Goal: Task Accomplishment & Management: Use online tool/utility

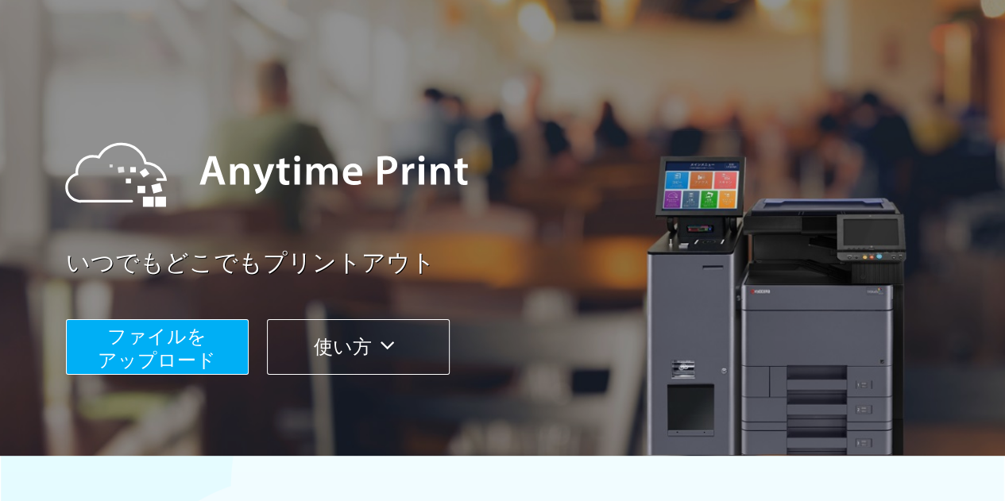
scroll to position [79, 0]
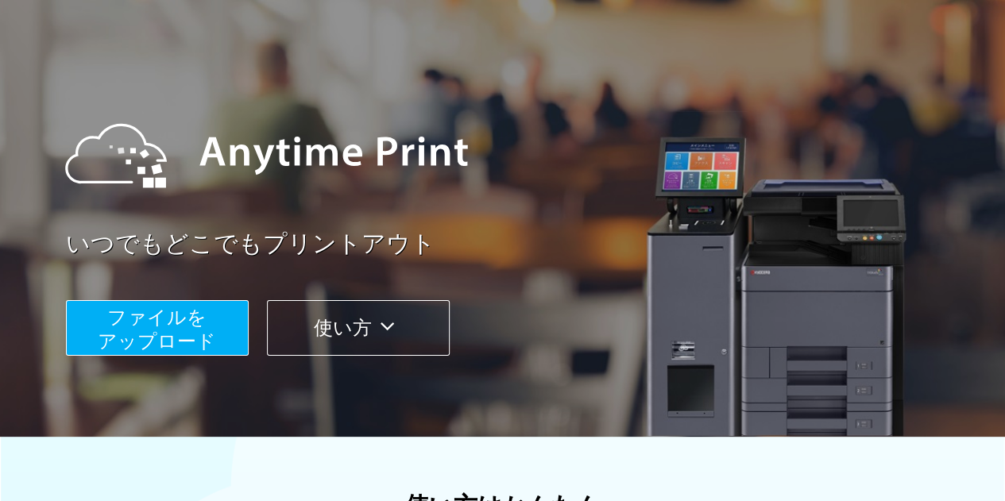
click at [153, 329] on span "ファイルを ​​アップロード" at bounding box center [157, 329] width 118 height 45
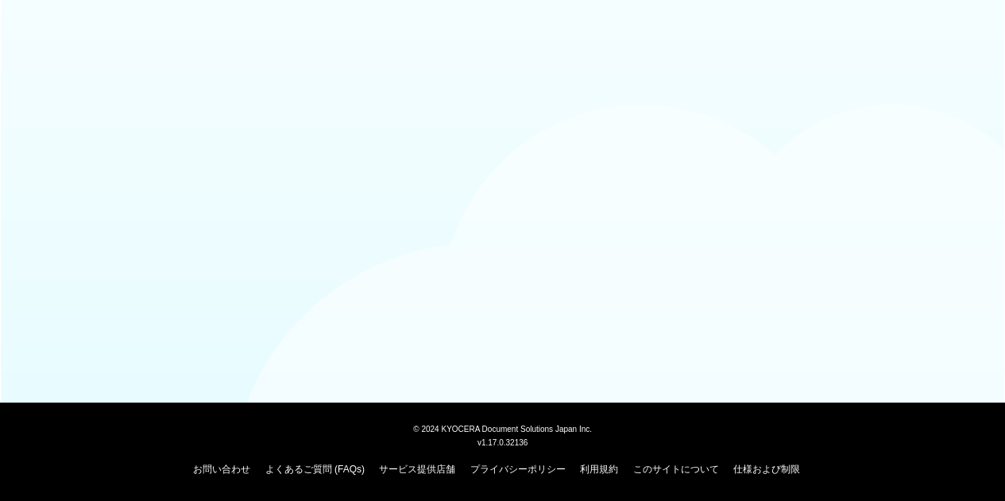
scroll to position [79, 0]
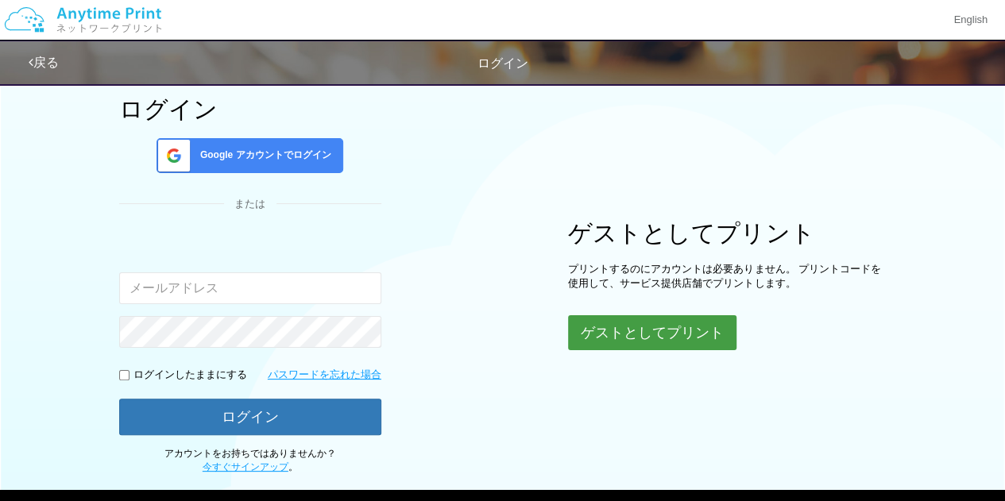
click at [617, 330] on button "ゲストとしてプリント" at bounding box center [652, 332] width 168 height 35
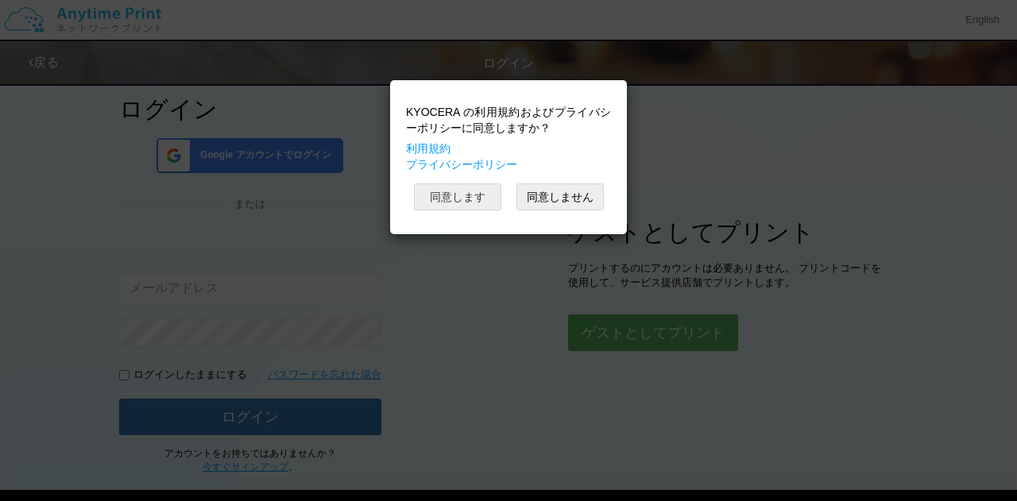
click at [475, 198] on button "同意します" at bounding box center [457, 197] width 87 height 27
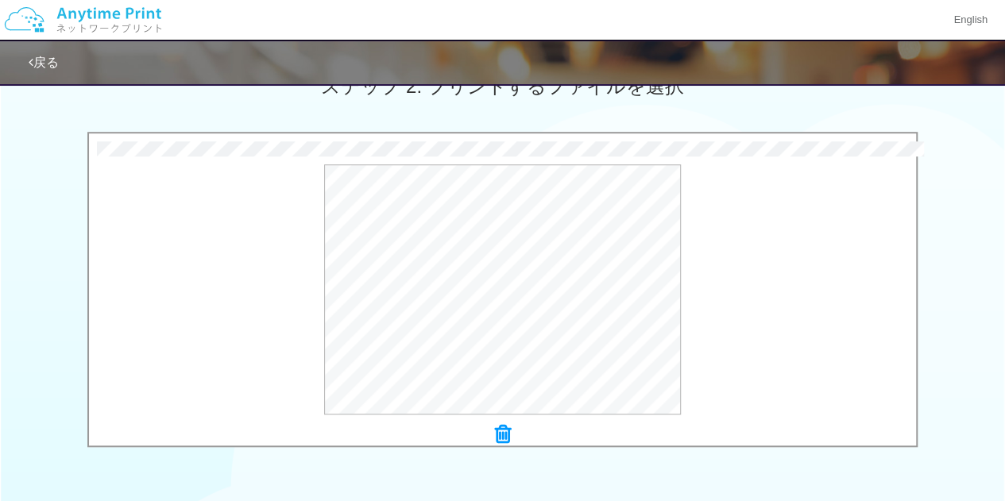
scroll to position [318, 0]
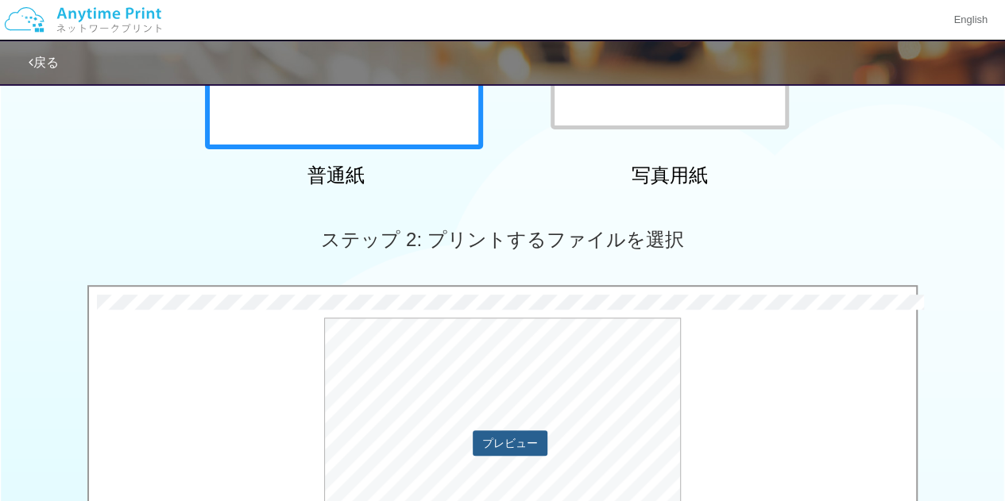
click at [485, 439] on button "プレビュー" at bounding box center [510, 443] width 75 height 25
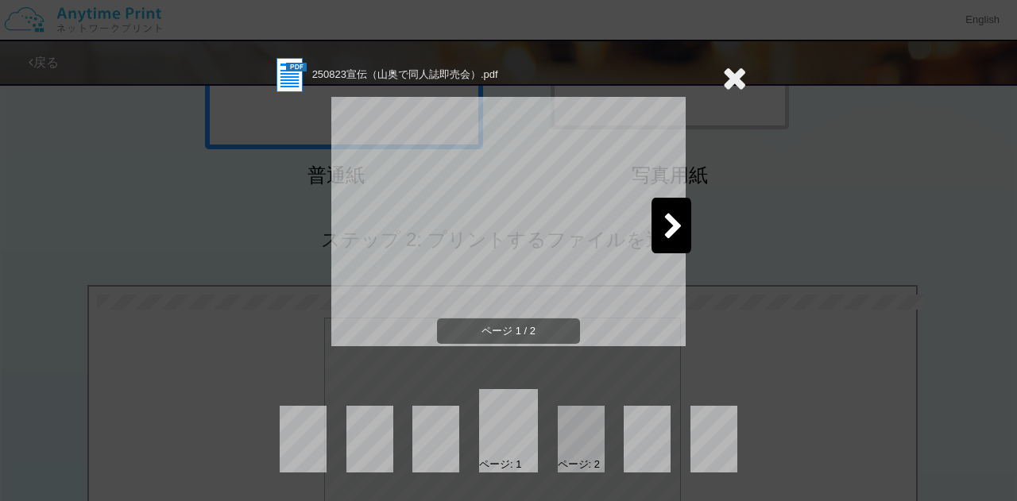
click at [675, 233] on icon at bounding box center [674, 228] width 20 height 28
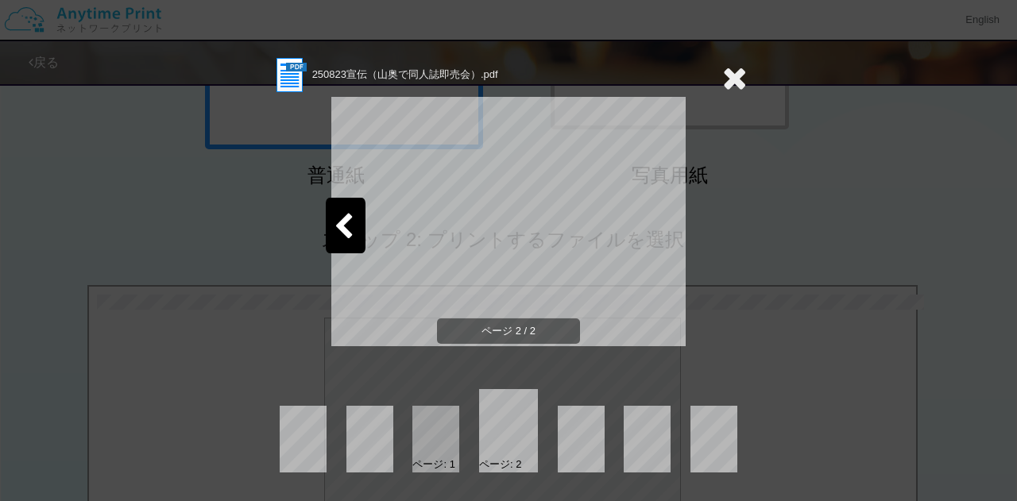
click at [731, 83] on icon at bounding box center [734, 78] width 25 height 32
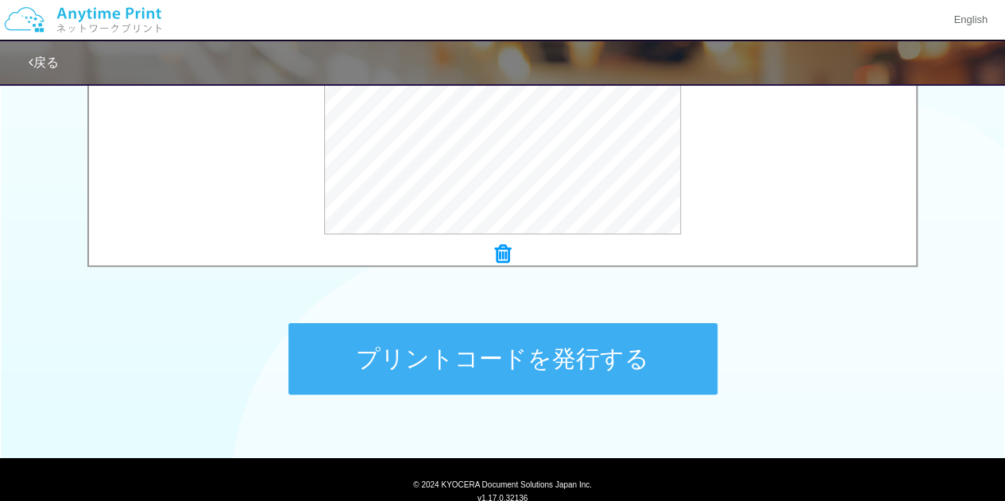
scroll to position [627, 0]
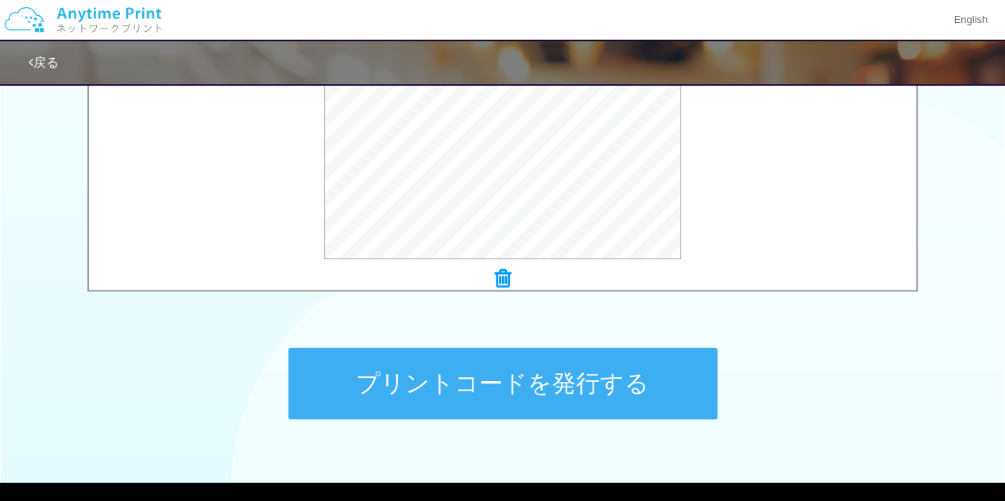
click at [497, 270] on icon at bounding box center [503, 279] width 16 height 21
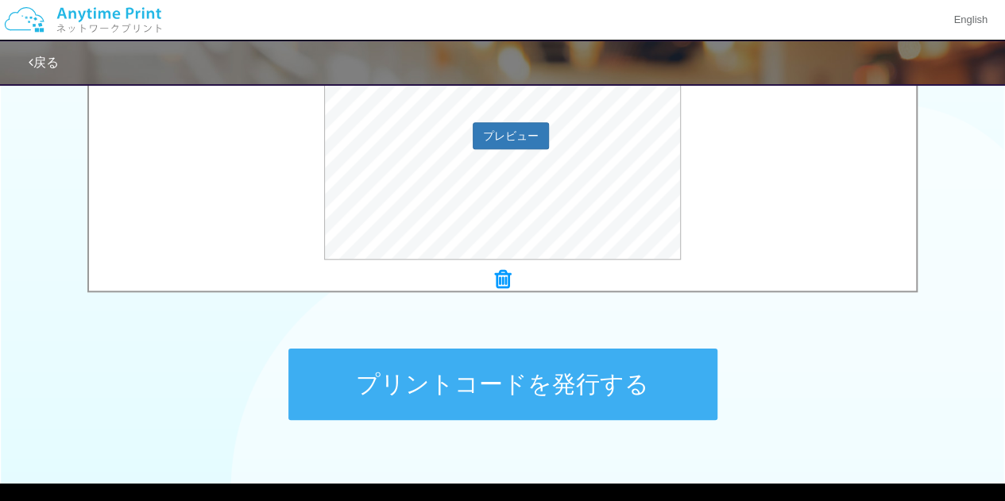
scroll to position [548, 0]
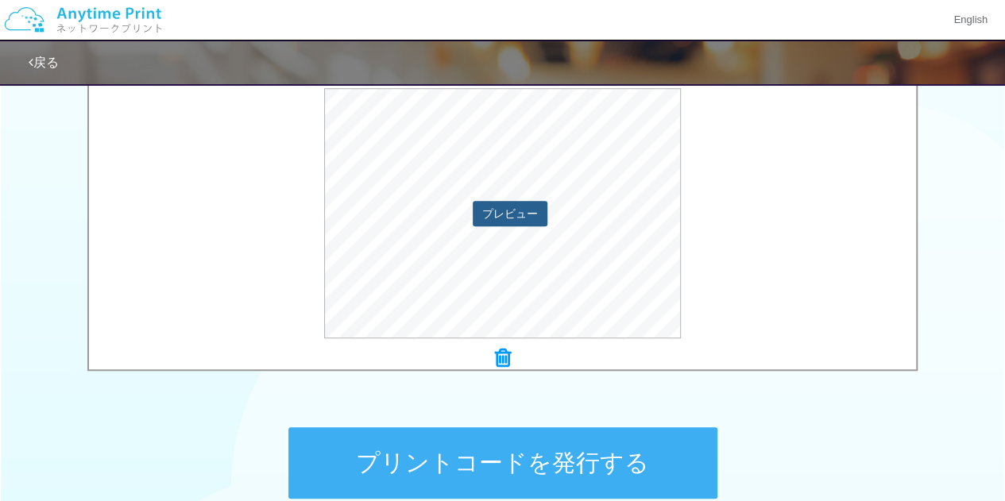
click at [513, 207] on button "プレビュー" at bounding box center [510, 213] width 75 height 25
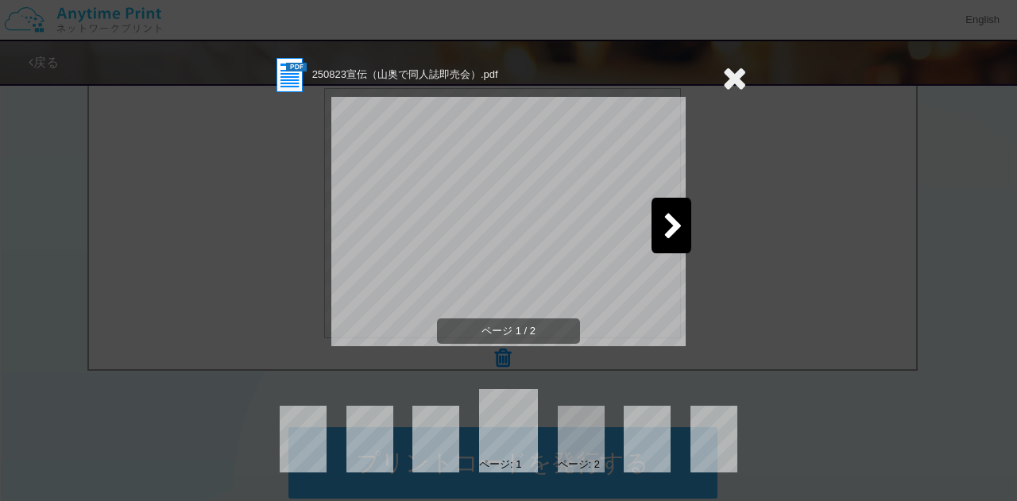
click at [674, 220] on icon at bounding box center [674, 228] width 20 height 28
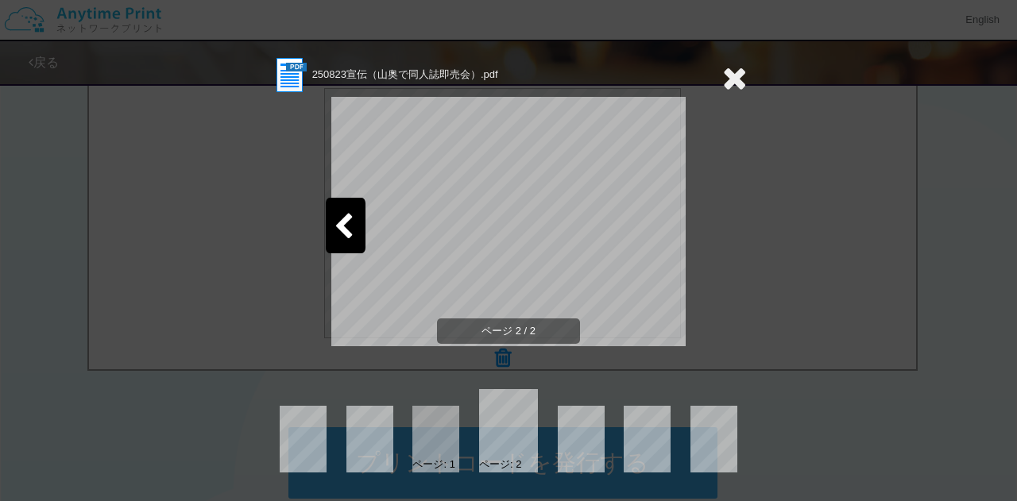
click at [730, 68] on icon at bounding box center [734, 78] width 25 height 32
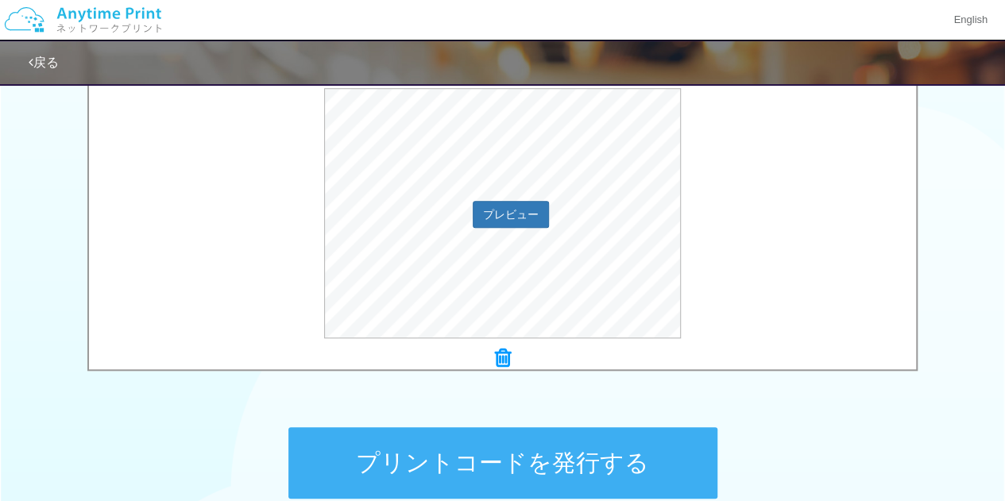
click at [135, 267] on div "プレビュー" at bounding box center [502, 213] width 827 height 250
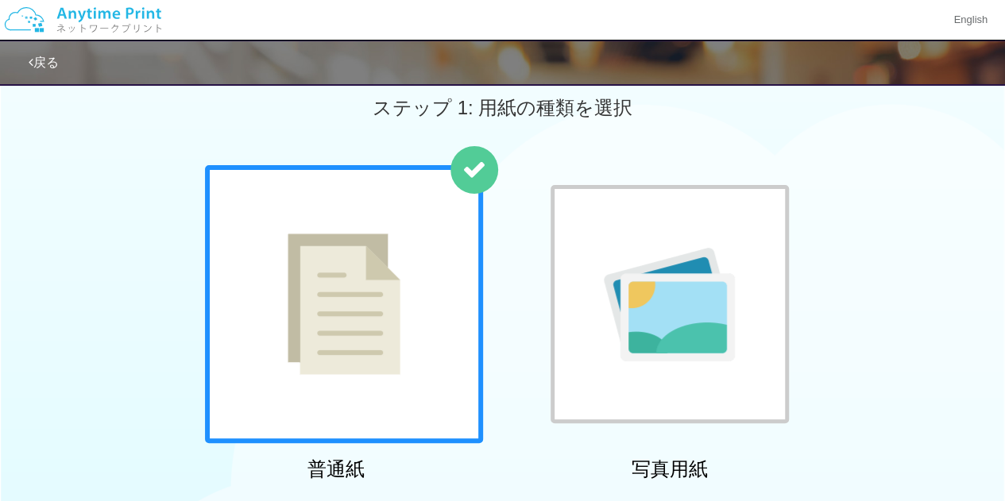
scroll to position [0, 0]
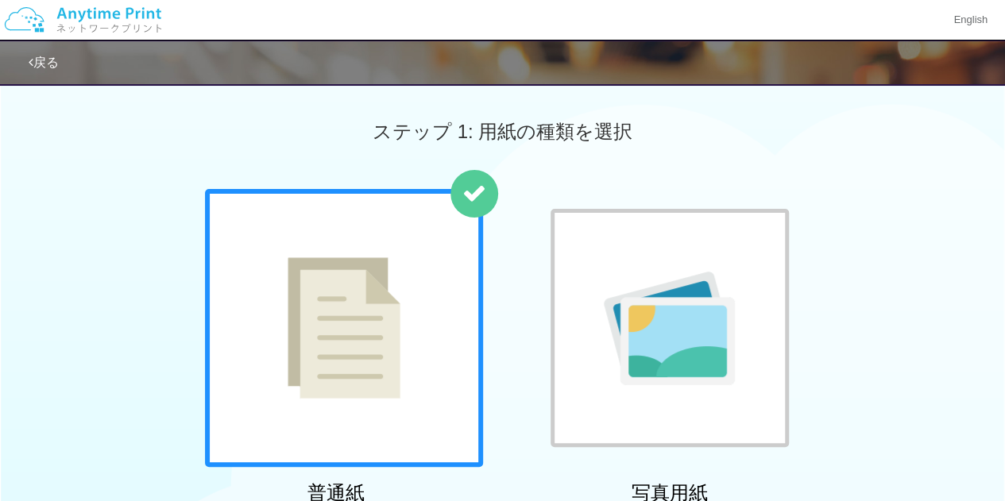
click at [350, 331] on img at bounding box center [344, 327] width 113 height 141
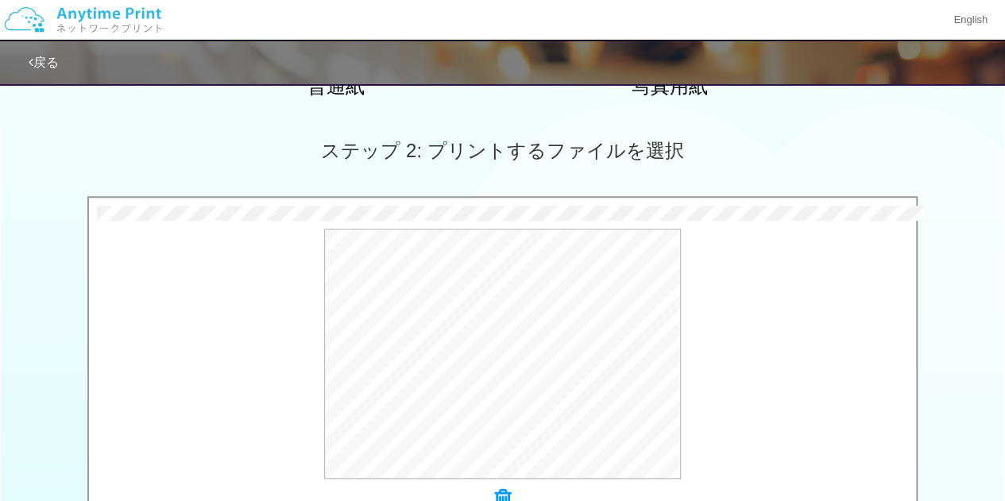
scroll to position [556, 0]
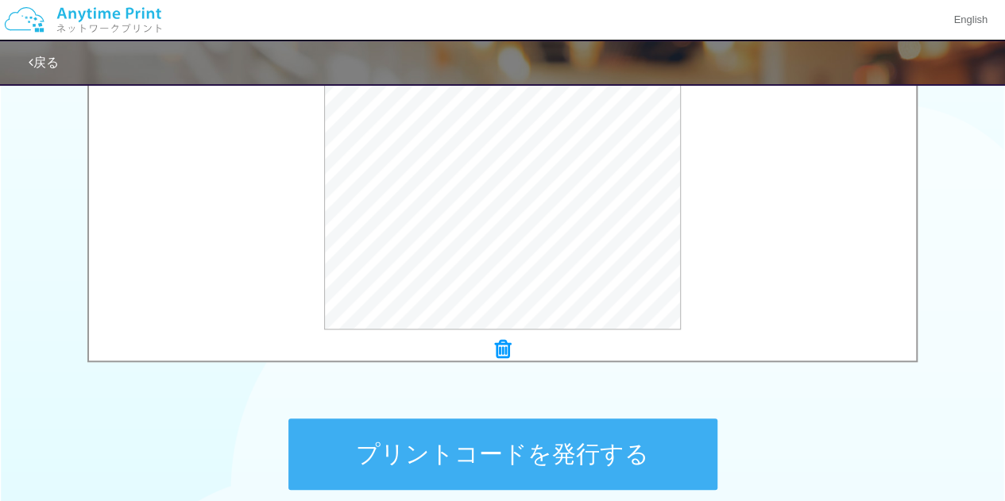
click at [503, 344] on icon at bounding box center [503, 349] width 16 height 21
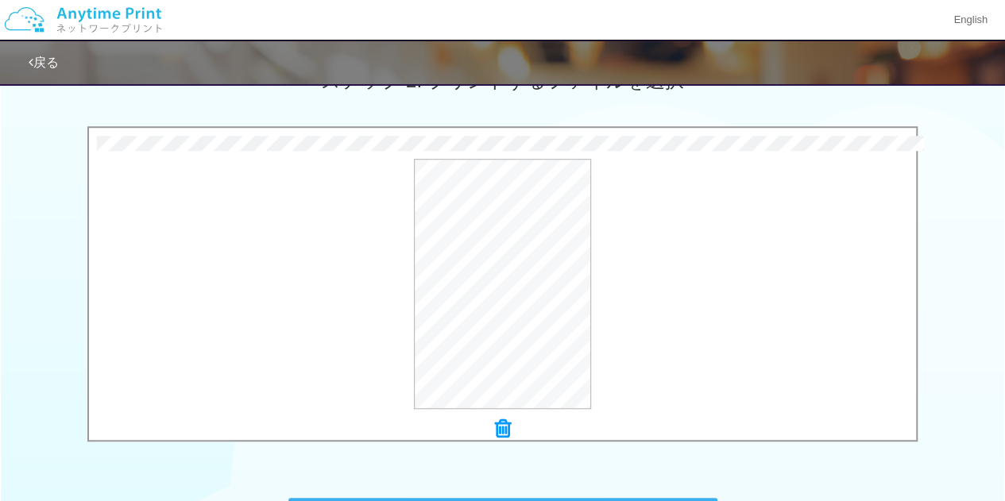
scroll to position [397, 0]
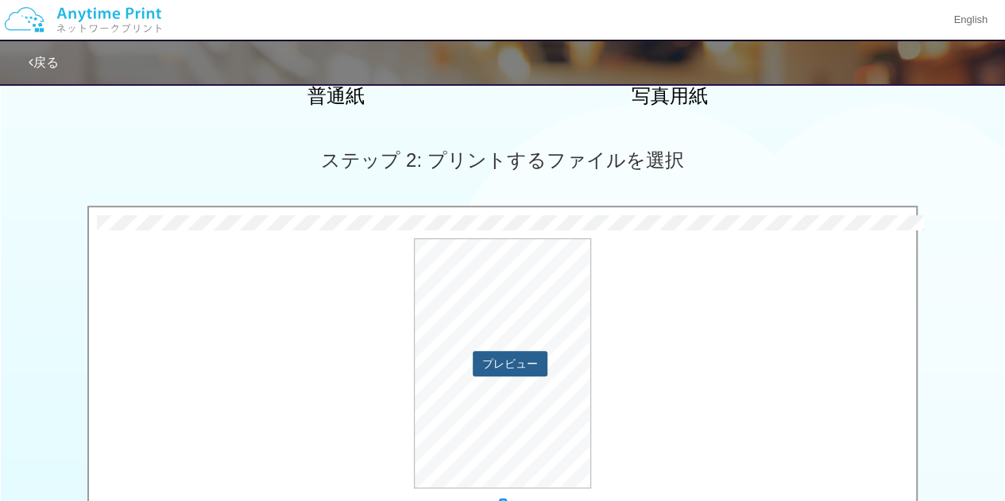
click at [530, 359] on button "プレビュー" at bounding box center [510, 363] width 75 height 25
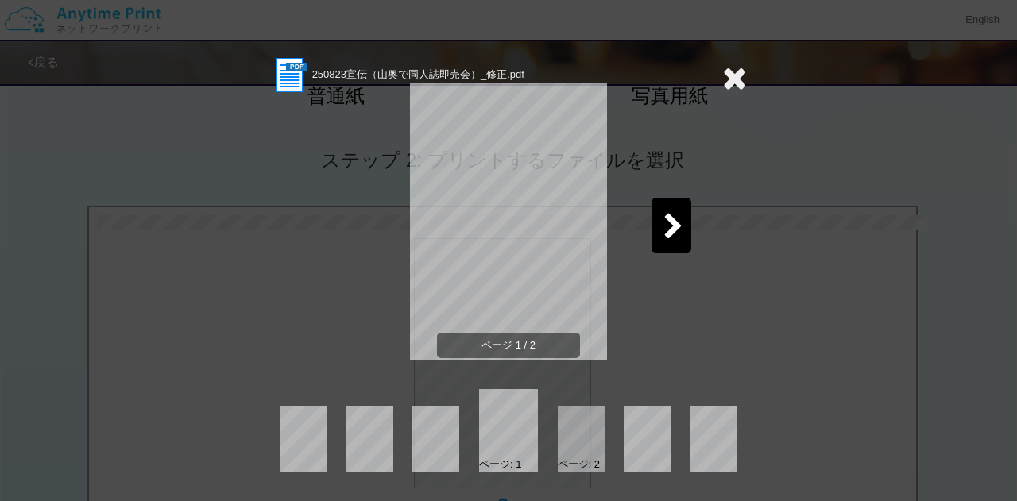
click at [579, 417] on div at bounding box center [581, 439] width 47 height 67
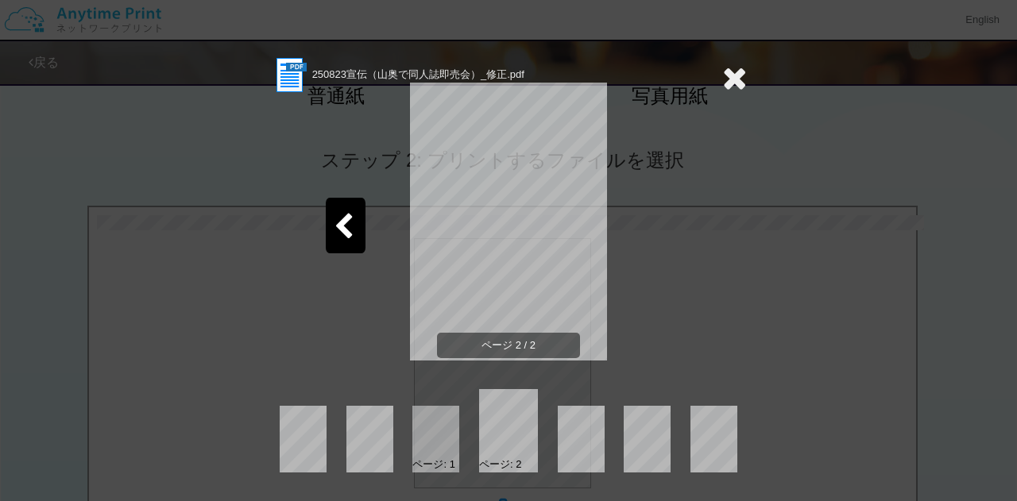
click at [737, 75] on icon at bounding box center [734, 78] width 25 height 32
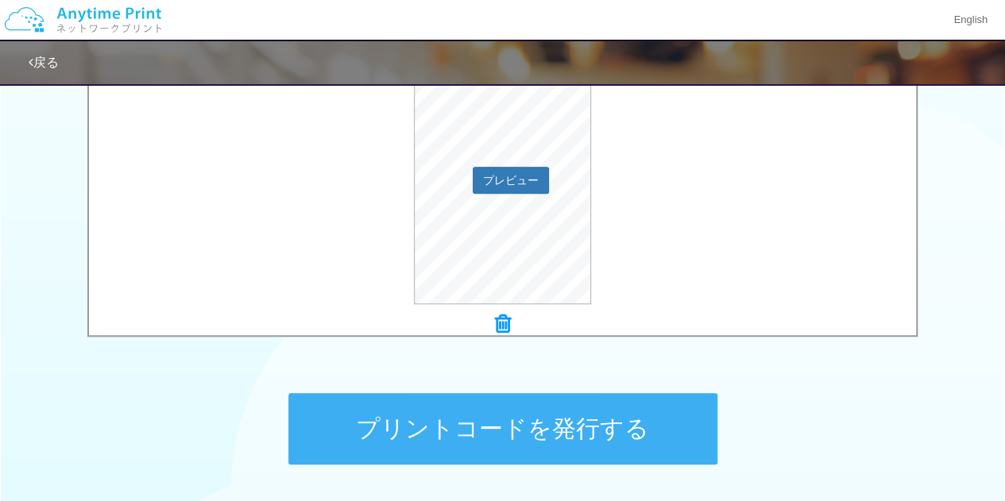
scroll to position [706, 0]
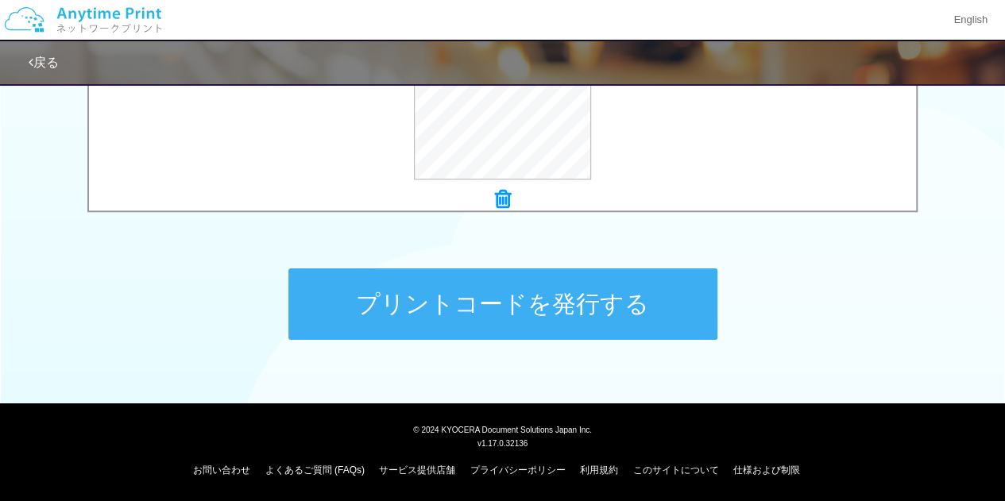
click at [598, 295] on button "プリントコードを発行する" at bounding box center [502, 305] width 429 height 72
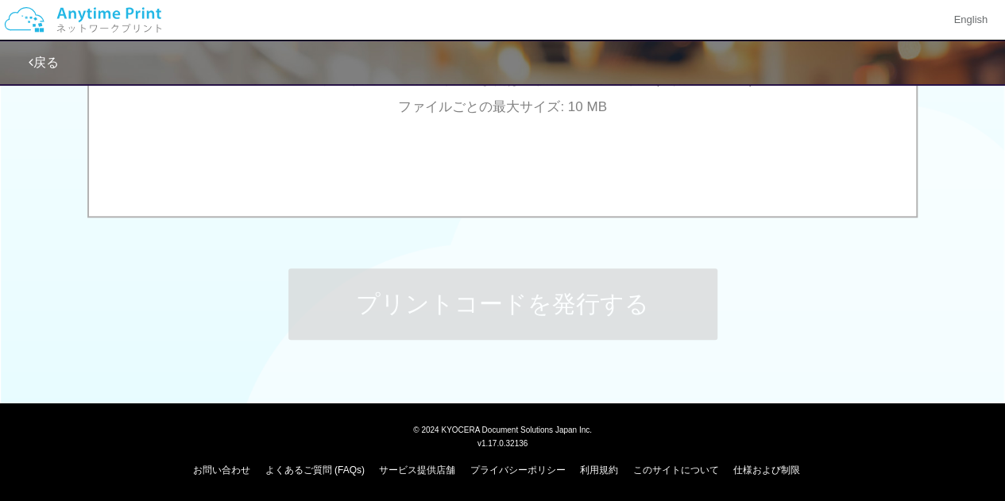
scroll to position [0, 0]
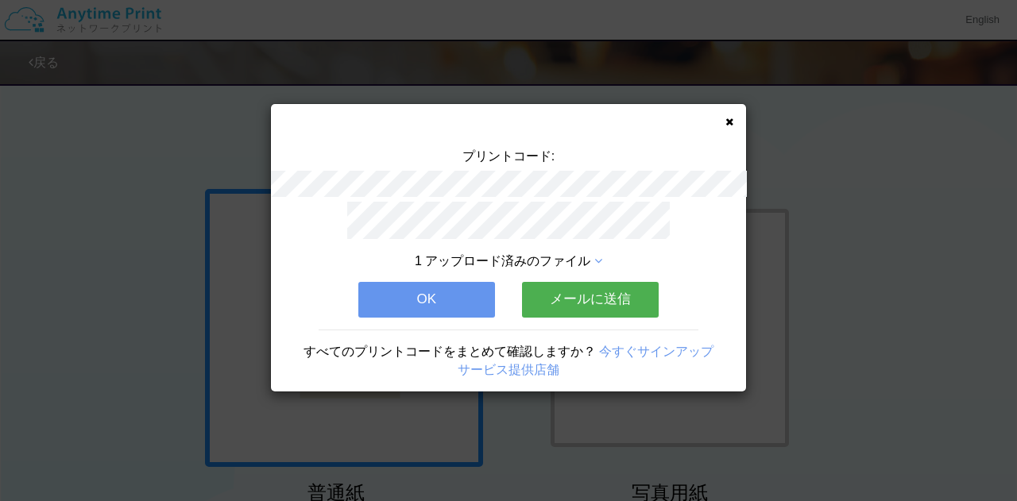
click at [575, 295] on button "メールに送信" at bounding box center [590, 299] width 137 height 35
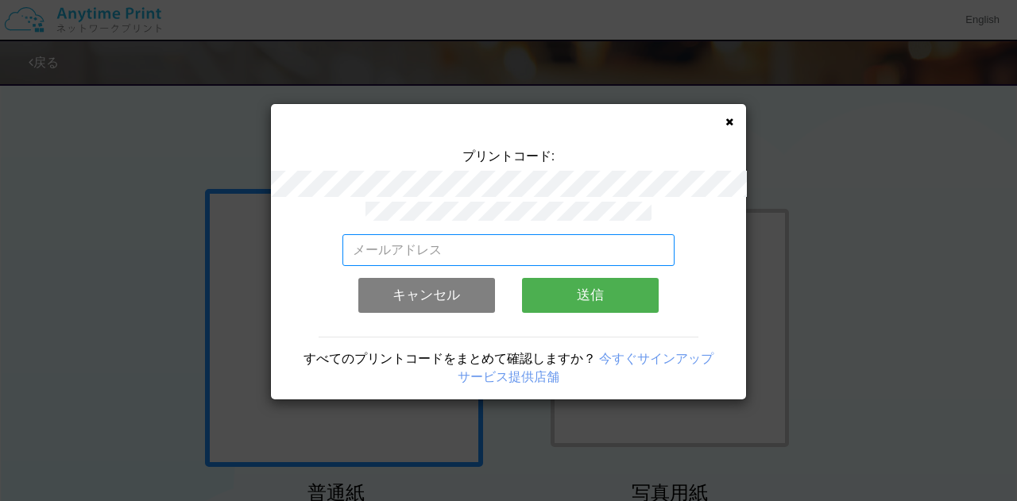
click at [569, 254] on input "email" at bounding box center [509, 250] width 333 height 32
type input "[EMAIL_ADDRESS][DOMAIN_NAME]"
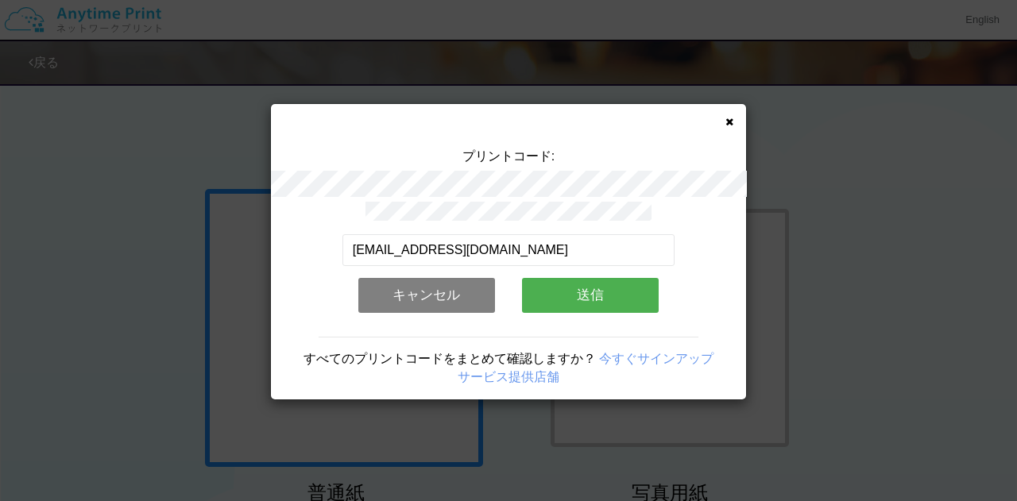
click at [573, 287] on button "送信" at bounding box center [590, 295] width 137 height 35
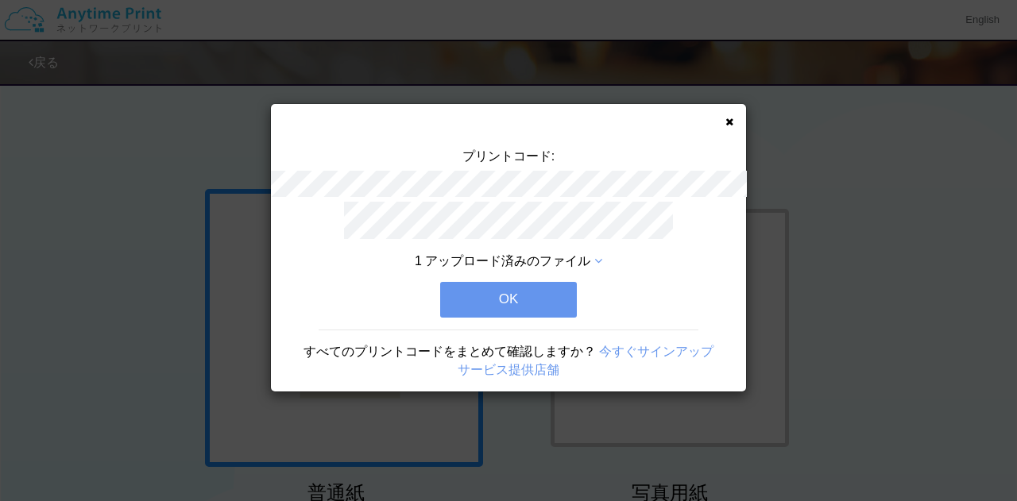
click at [482, 301] on button "OK" at bounding box center [508, 299] width 137 height 35
